Goal: Book appointment/travel/reservation

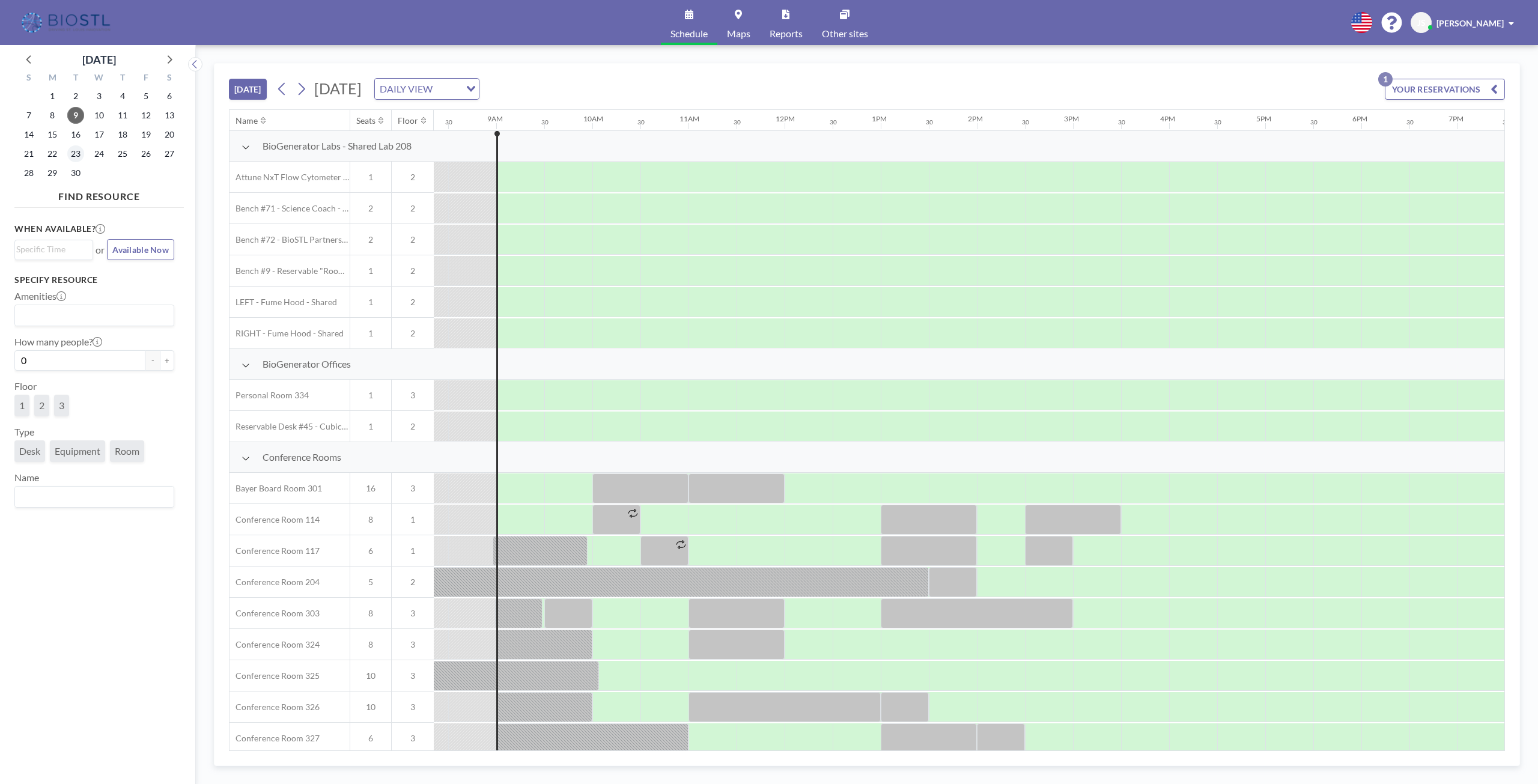
scroll to position [0, 817]
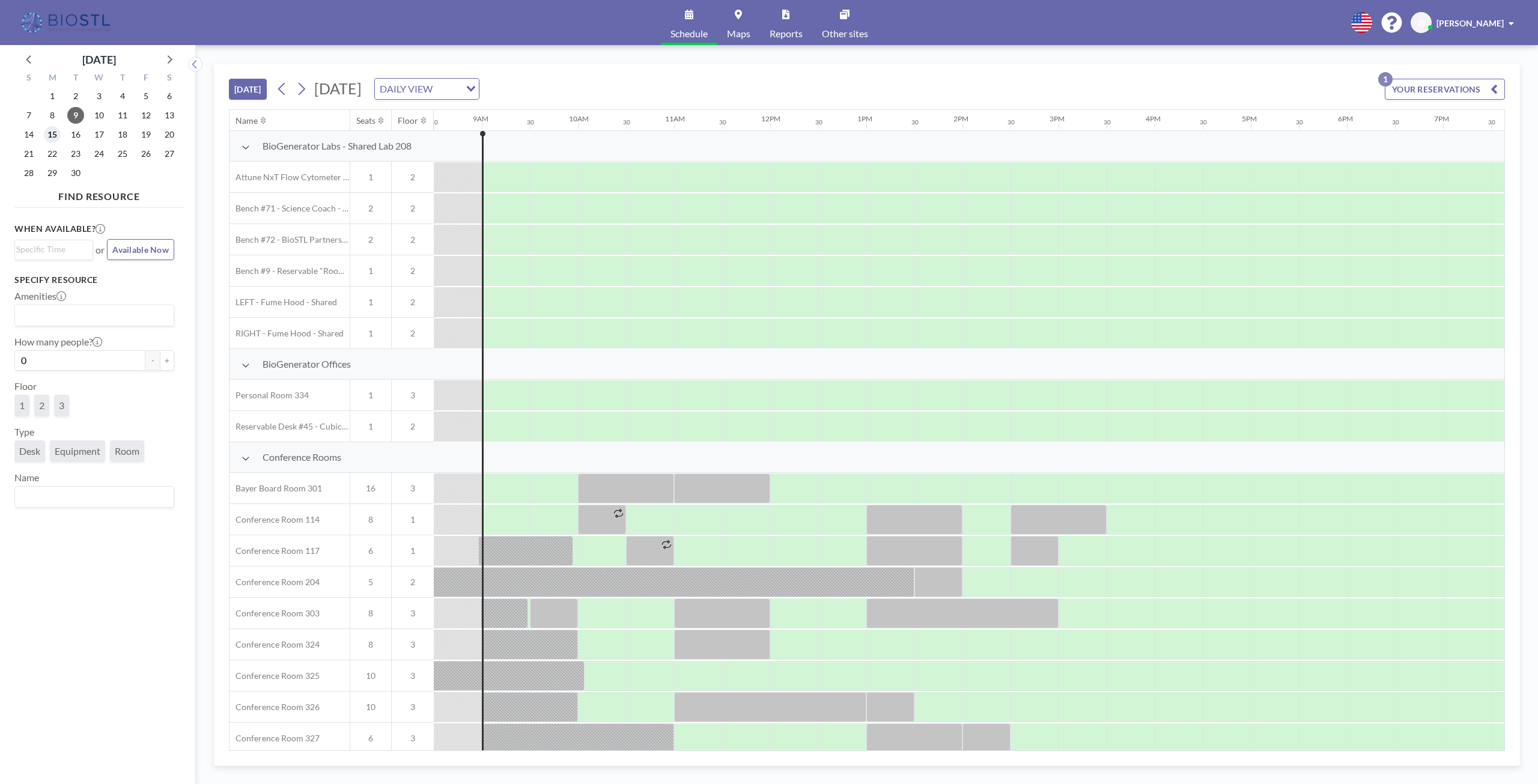
click at [51, 135] on span "15" at bounding box center [52, 135] width 17 height 17
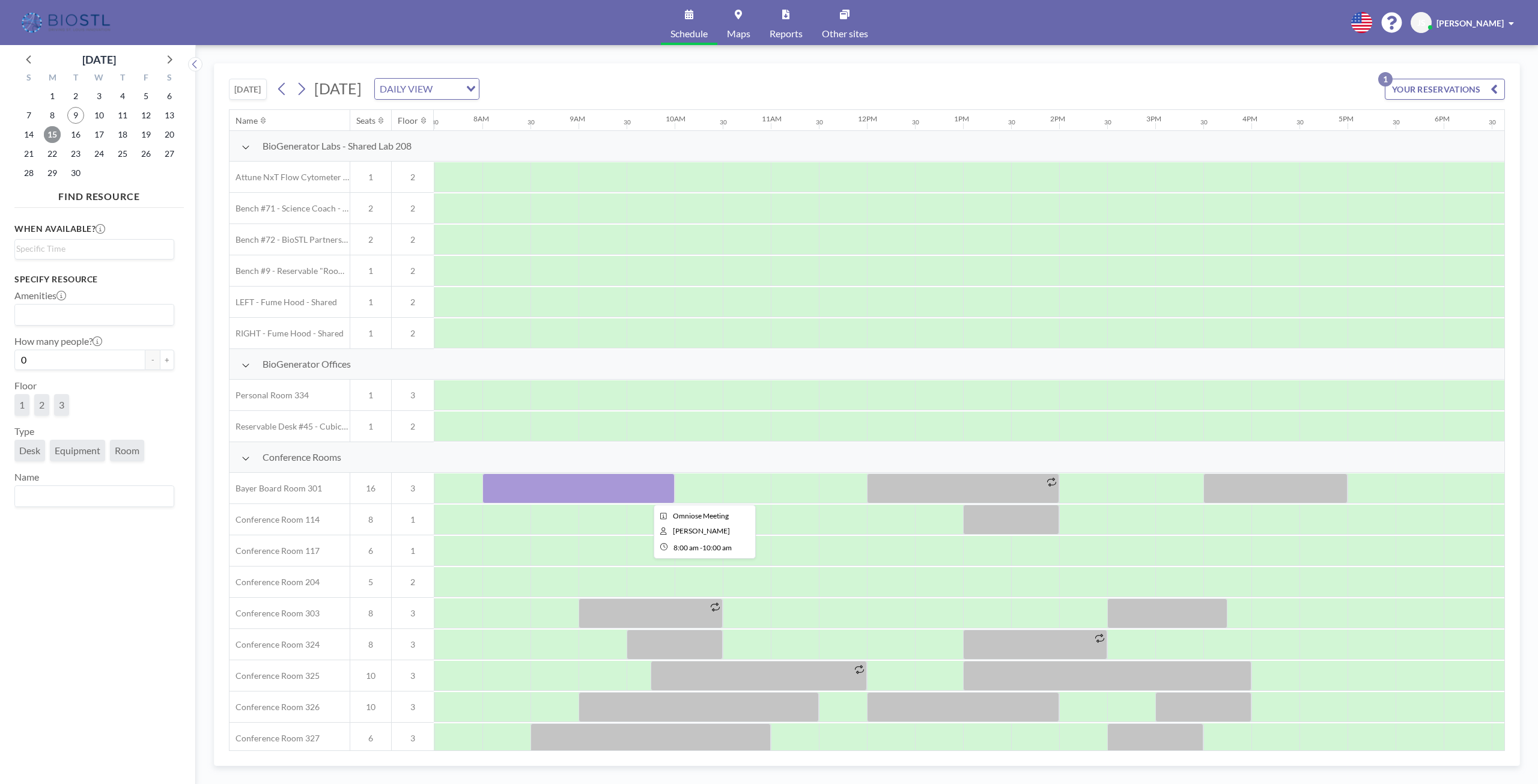
scroll to position [0, 721]
click at [607, 489] on div at bounding box center [578, 489] width 193 height 30
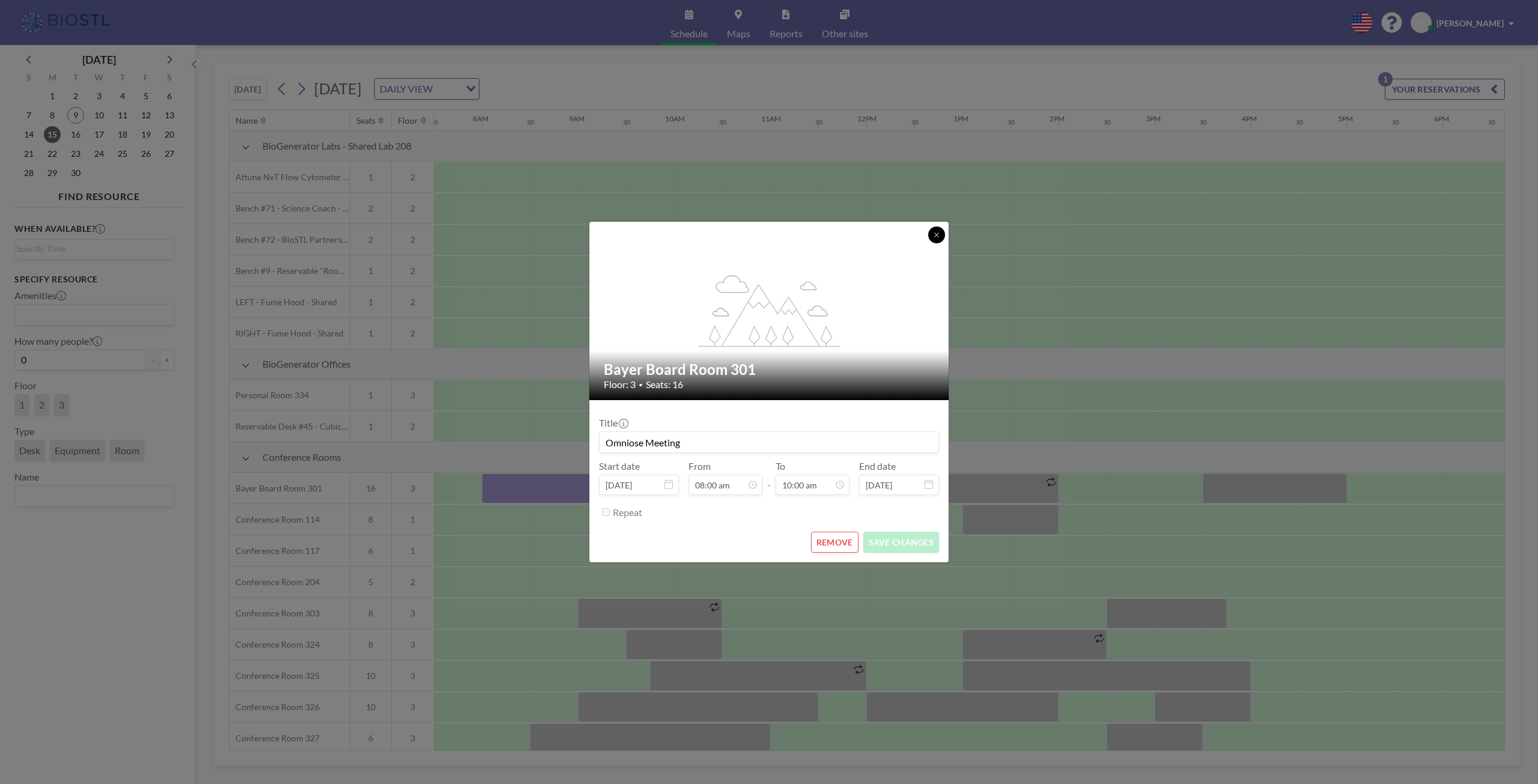
click at [938, 238] on button at bounding box center [936, 235] width 17 height 17
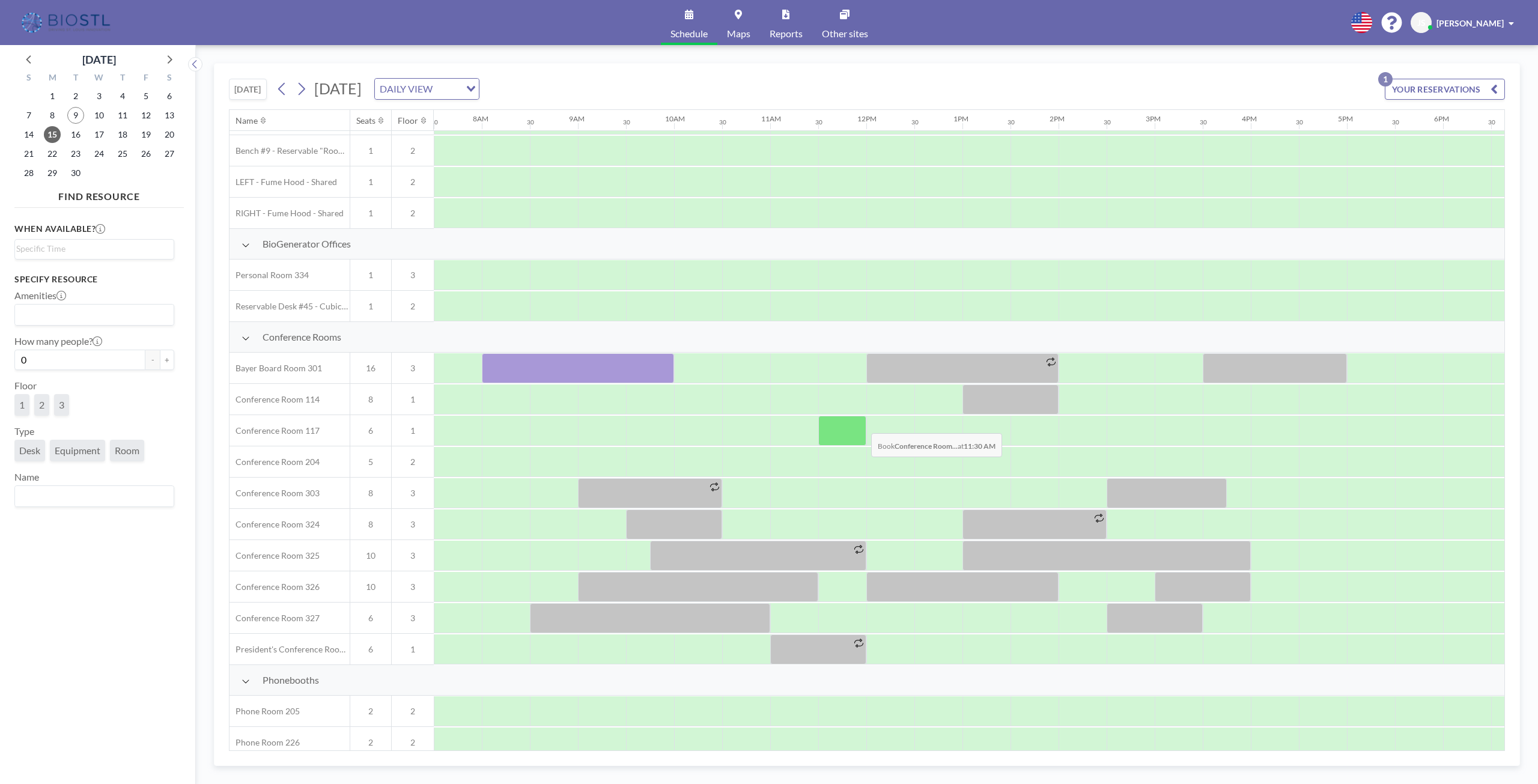
scroll to position [165, 721]
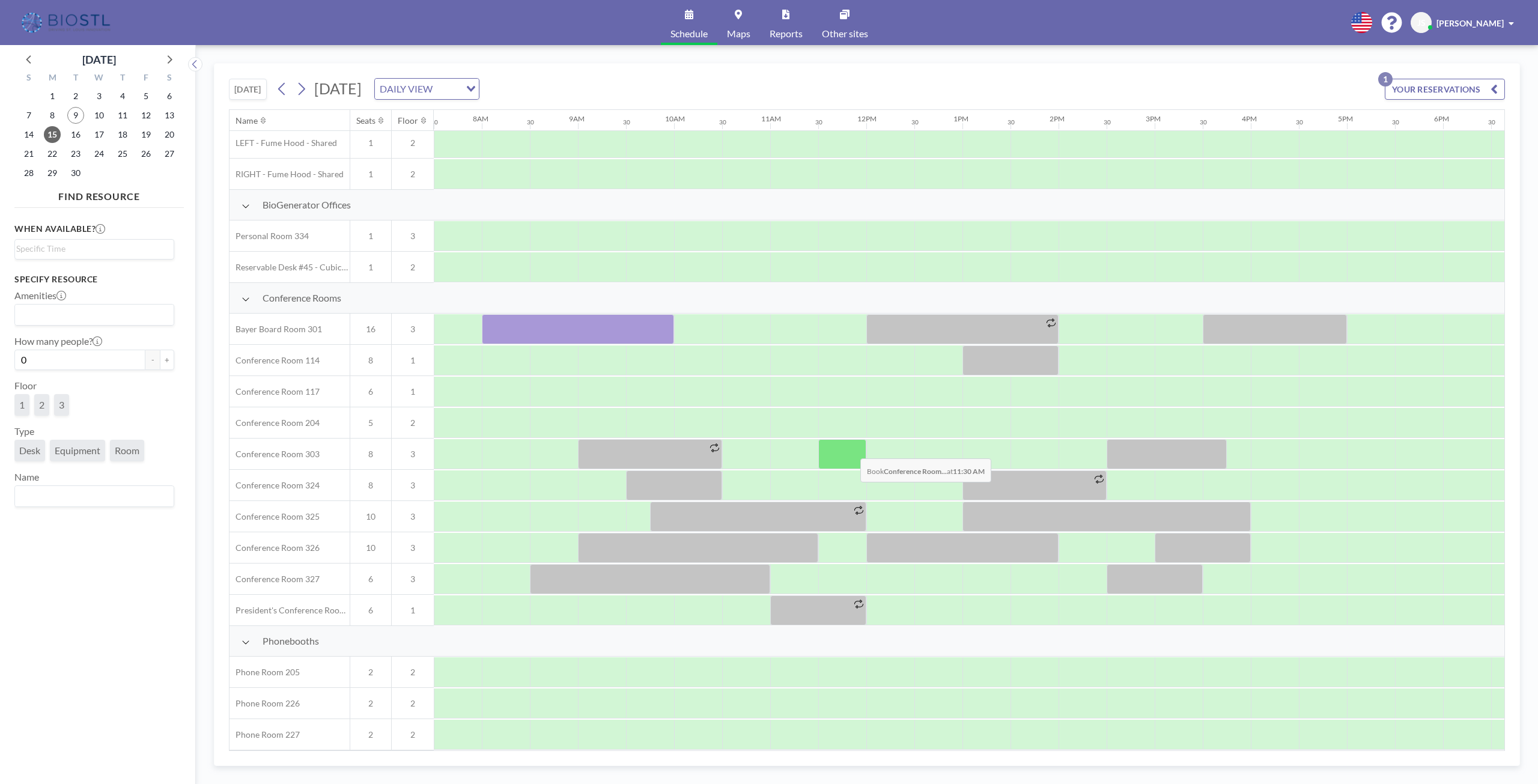
click at [851, 449] on div at bounding box center [842, 454] width 48 height 30
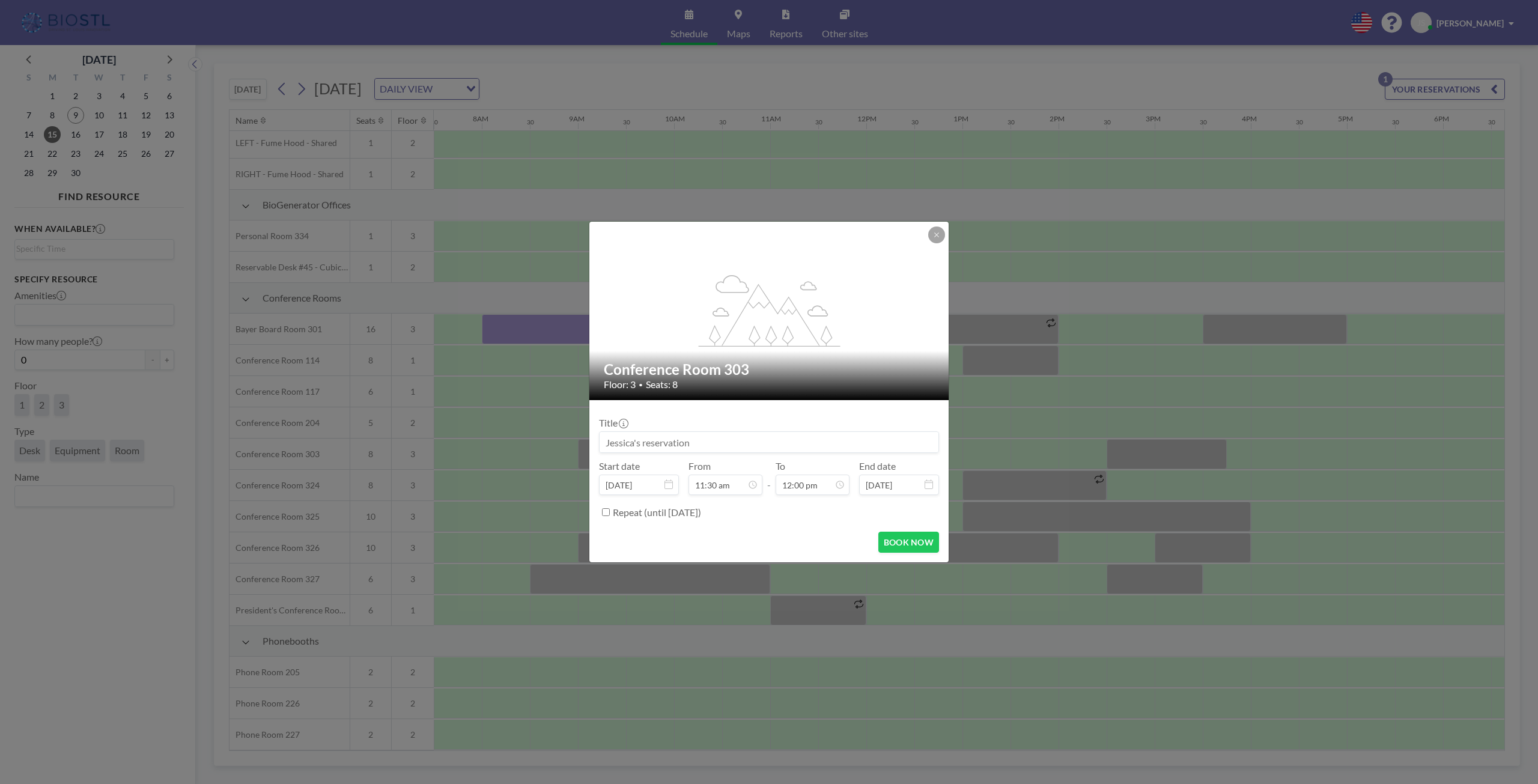
click at [702, 444] on input at bounding box center [769, 442] width 339 height 20
type input "Omniose Meeting"
click at [745, 411] on div "01:30 pm" at bounding box center [784, 414] width 141 height 22
type input "01:30 pm"
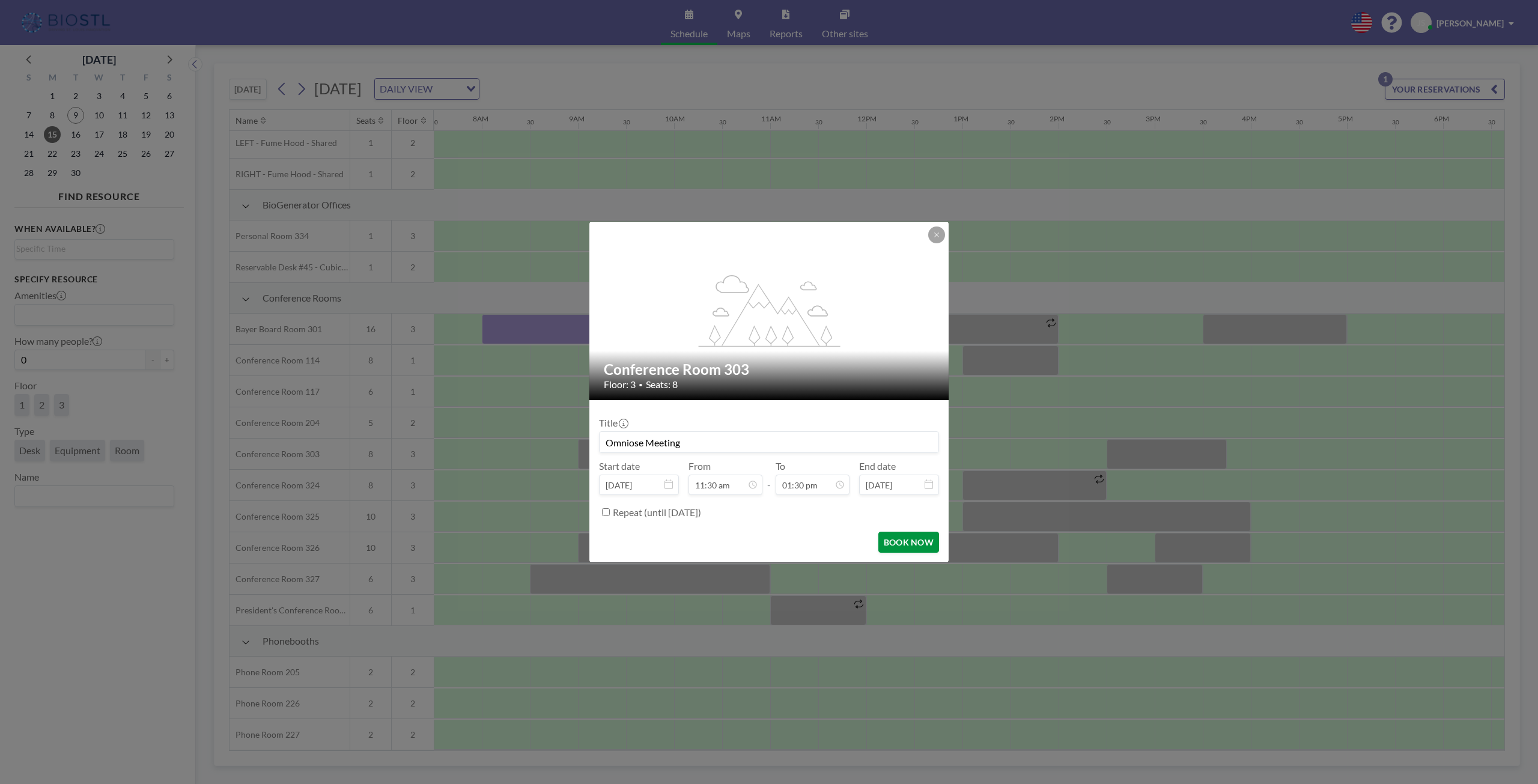
scroll to position [0, 0]
click at [906, 542] on button "BOOK NOW" at bounding box center [909, 542] width 61 height 21
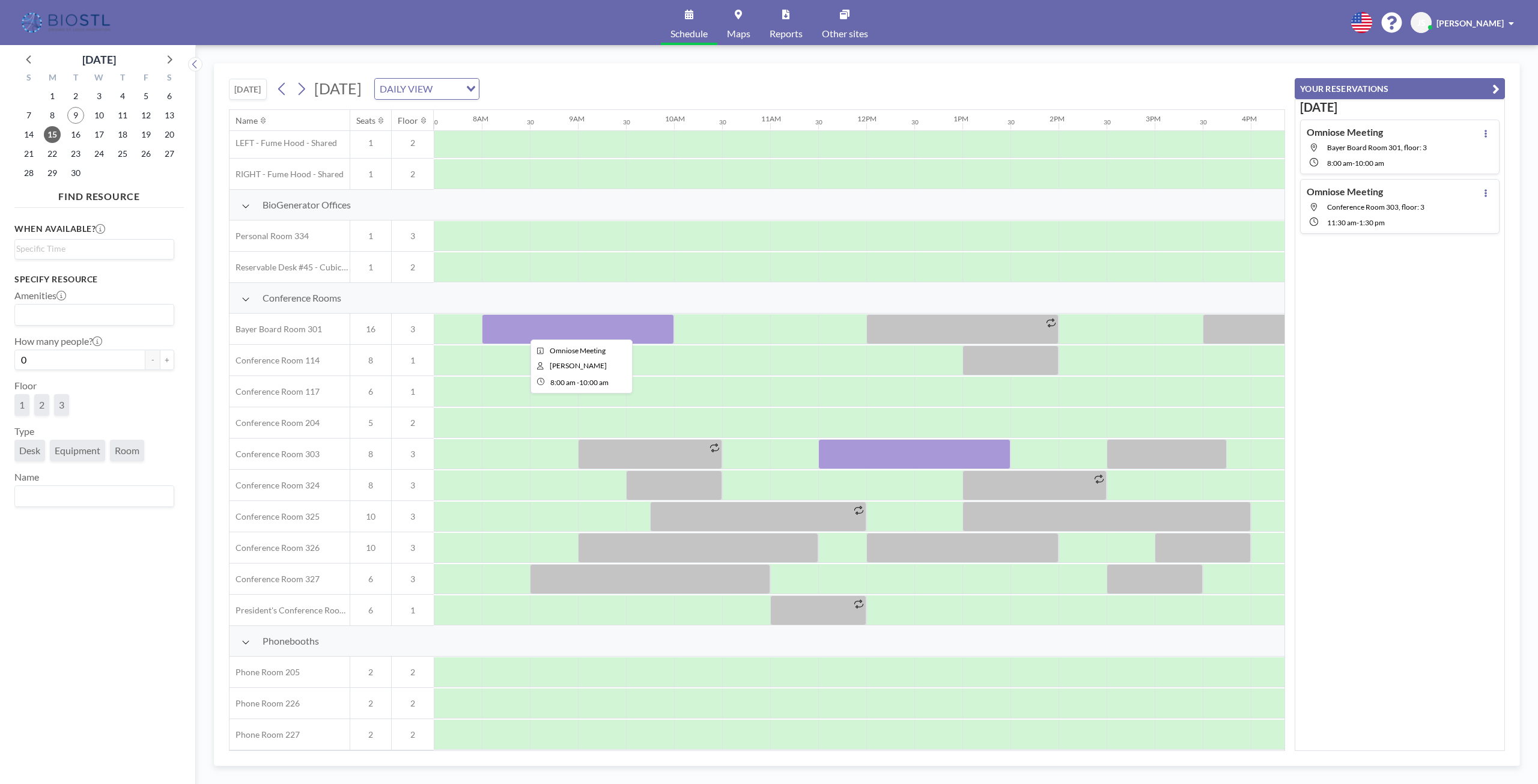
click at [539, 325] on div at bounding box center [578, 329] width 193 height 30
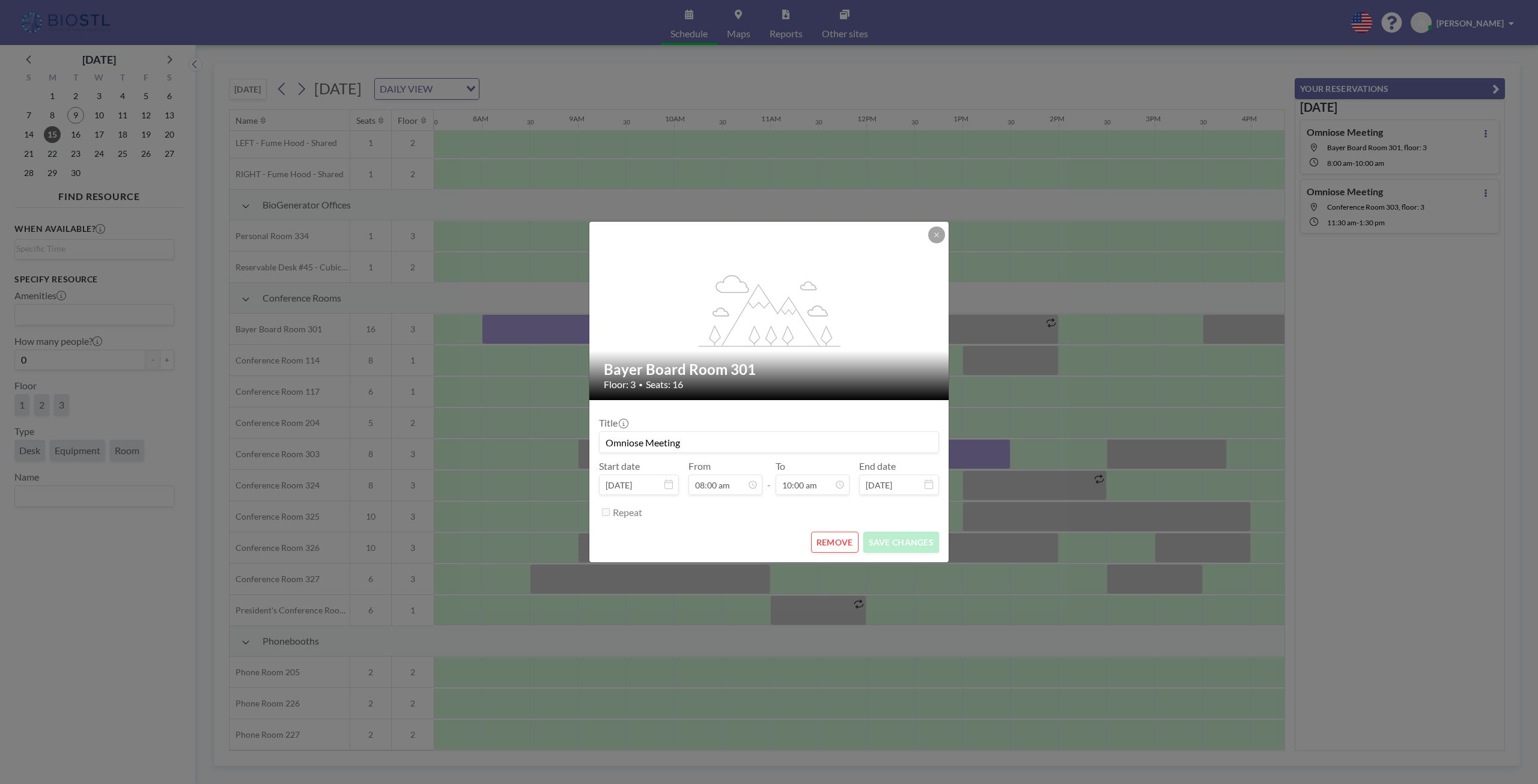
scroll to position [427, 0]
click at [843, 543] on button "REMOVE" at bounding box center [835, 542] width 47 height 21
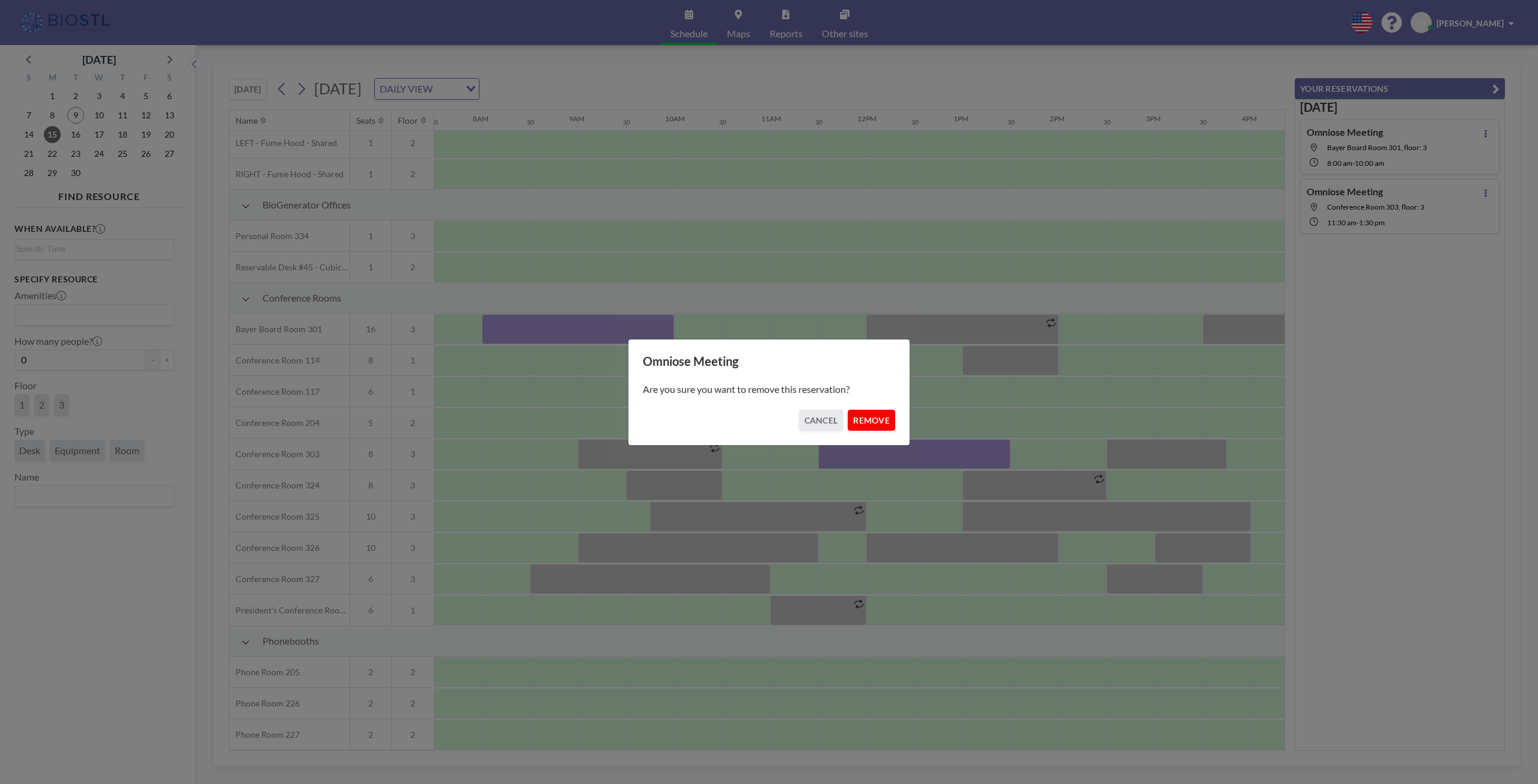
click at [872, 426] on button "REMOVE" at bounding box center [872, 420] width 47 height 21
